Goal: Information Seeking & Learning: Understand process/instructions

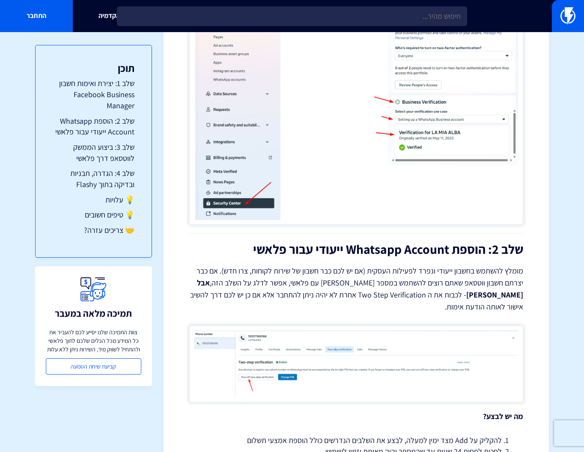
scroll to position [683, 0]
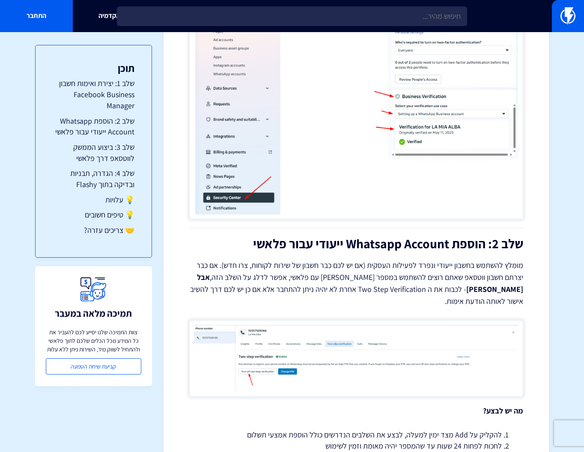
click at [369, 248] on h2 "שלב 2: הוספת Whatsapp Account ייעודי עבור פלאשי" at bounding box center [356, 244] width 334 height 14
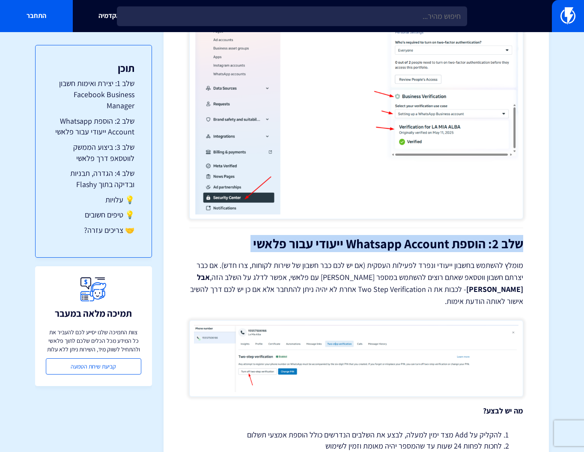
click at [369, 248] on h2 "שלב 2: הוספת Whatsapp Account ייעודי עבור פלאשי" at bounding box center [356, 244] width 334 height 14
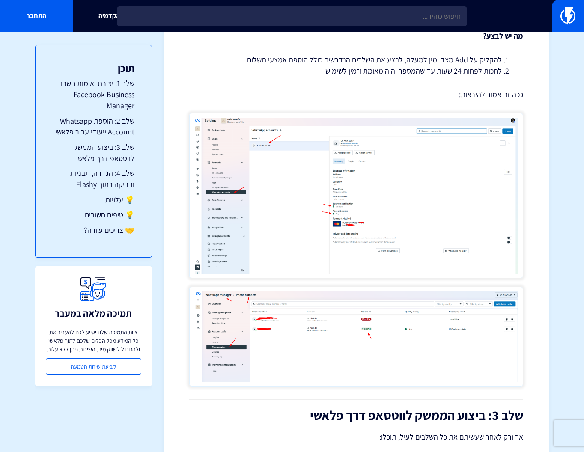
scroll to position [1063, 0]
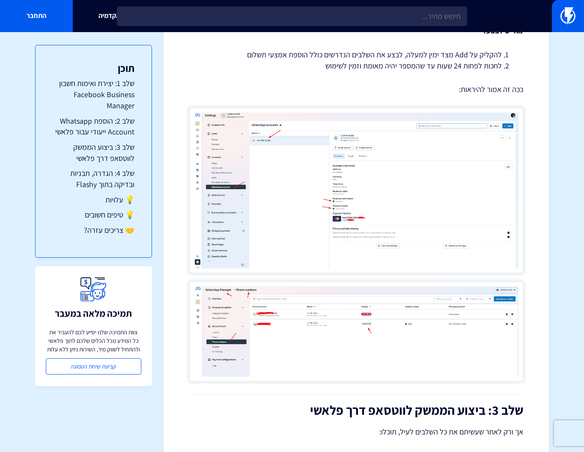
click at [355, 220] on img at bounding box center [356, 190] width 334 height 165
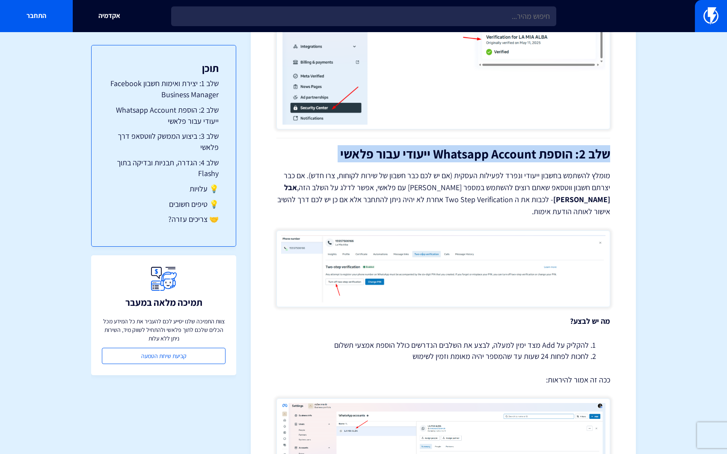
scroll to position [767, 0]
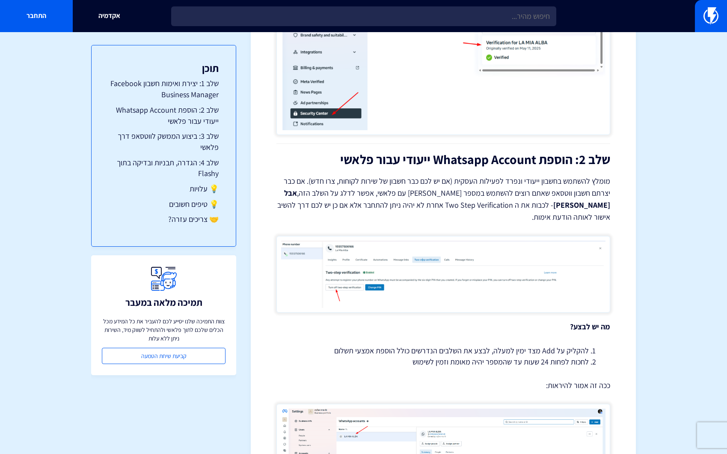
click at [493, 178] on p "מומלץ להשתמש בחשבון ייעודי ונפרד לפעילות העסקית (אם יש לכם כבר חשבון של שירות ל…" at bounding box center [443, 199] width 334 height 48
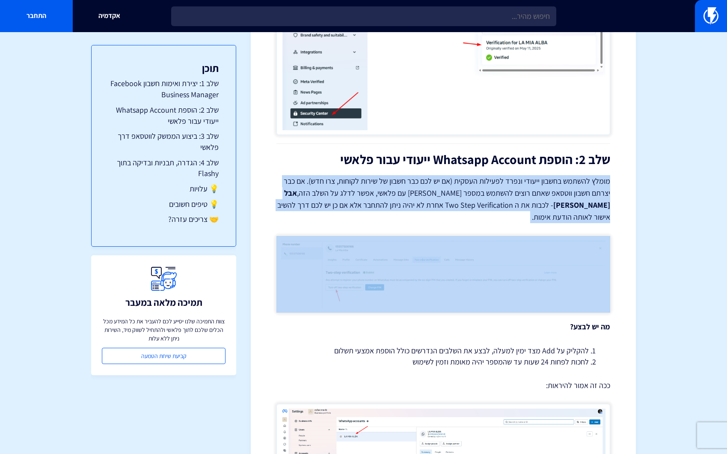
click at [493, 178] on p "מומלץ להשתמש בחשבון ייעודי ונפרד לפעילות העסקית (אם יש לכם כבר חשבון של שירות ל…" at bounding box center [443, 199] width 334 height 48
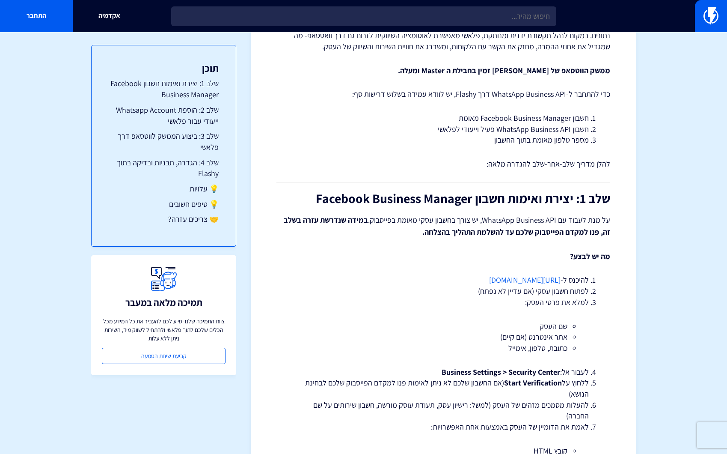
scroll to position [0, 0]
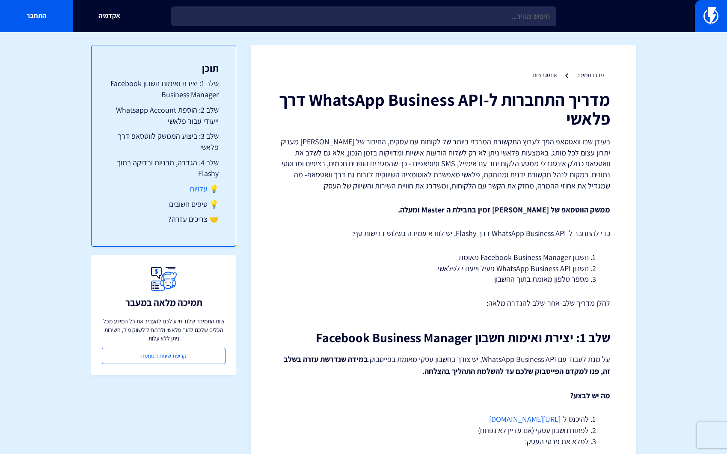
click at [190, 187] on link "💡 עלויות" at bounding box center [164, 188] width 110 height 11
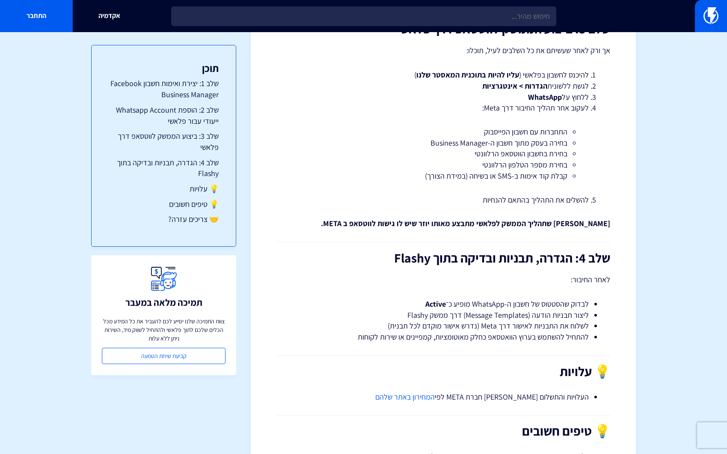
scroll to position [1594, 0]
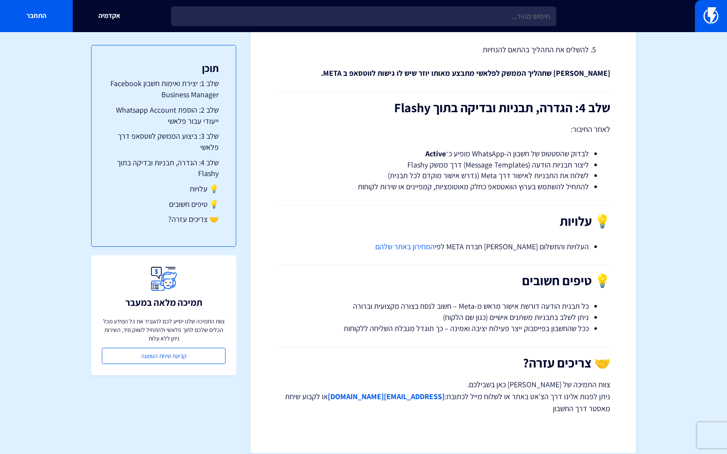
click at [435, 241] on link "המחירון באתר שלהם" at bounding box center [404, 246] width 59 height 10
